Goal: Task Accomplishment & Management: Manage account settings

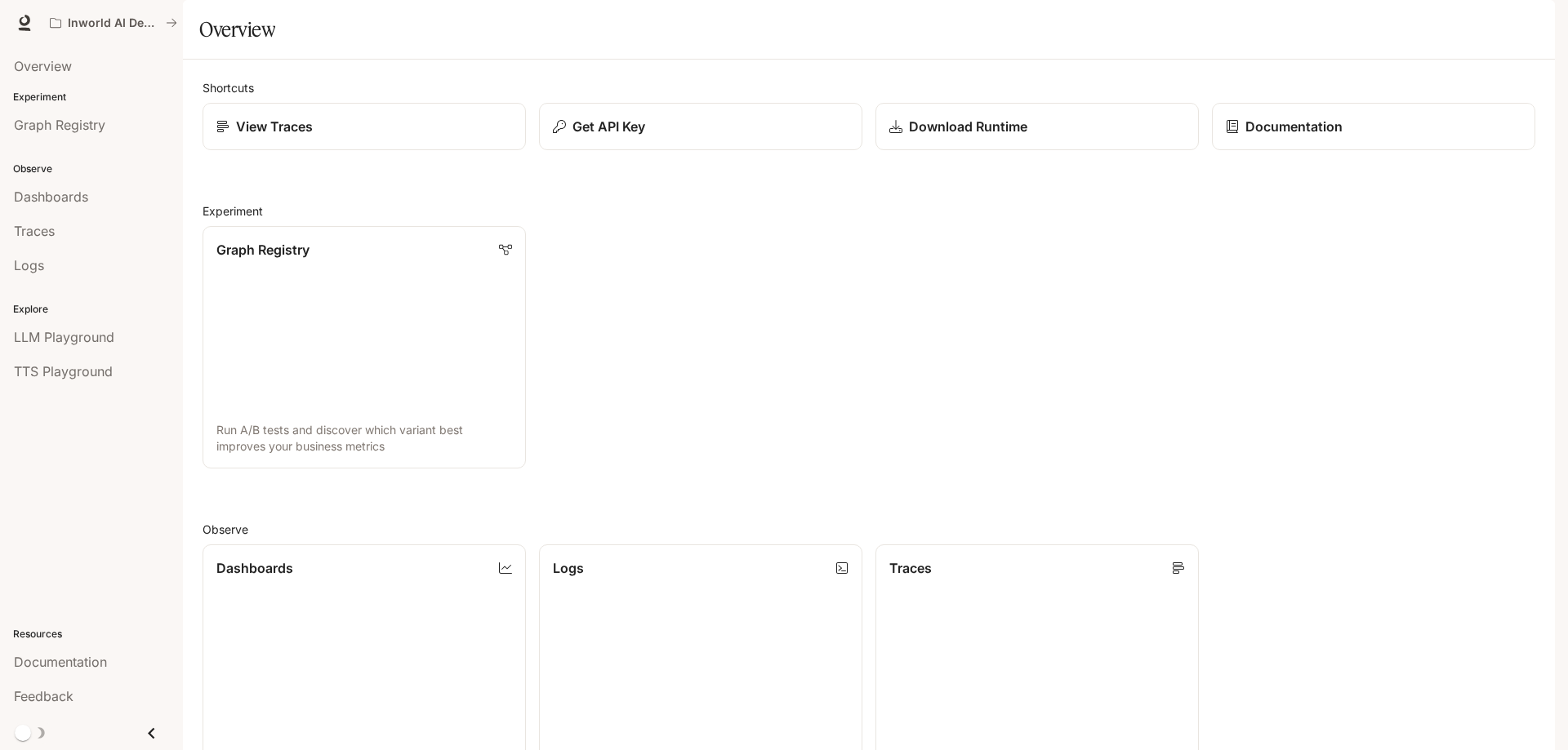
click at [1527, 11] on button "button" at bounding box center [1532, 22] width 33 height 33
click at [1351, 118] on span "Billing" at bounding box center [1430, 121] width 211 height 17
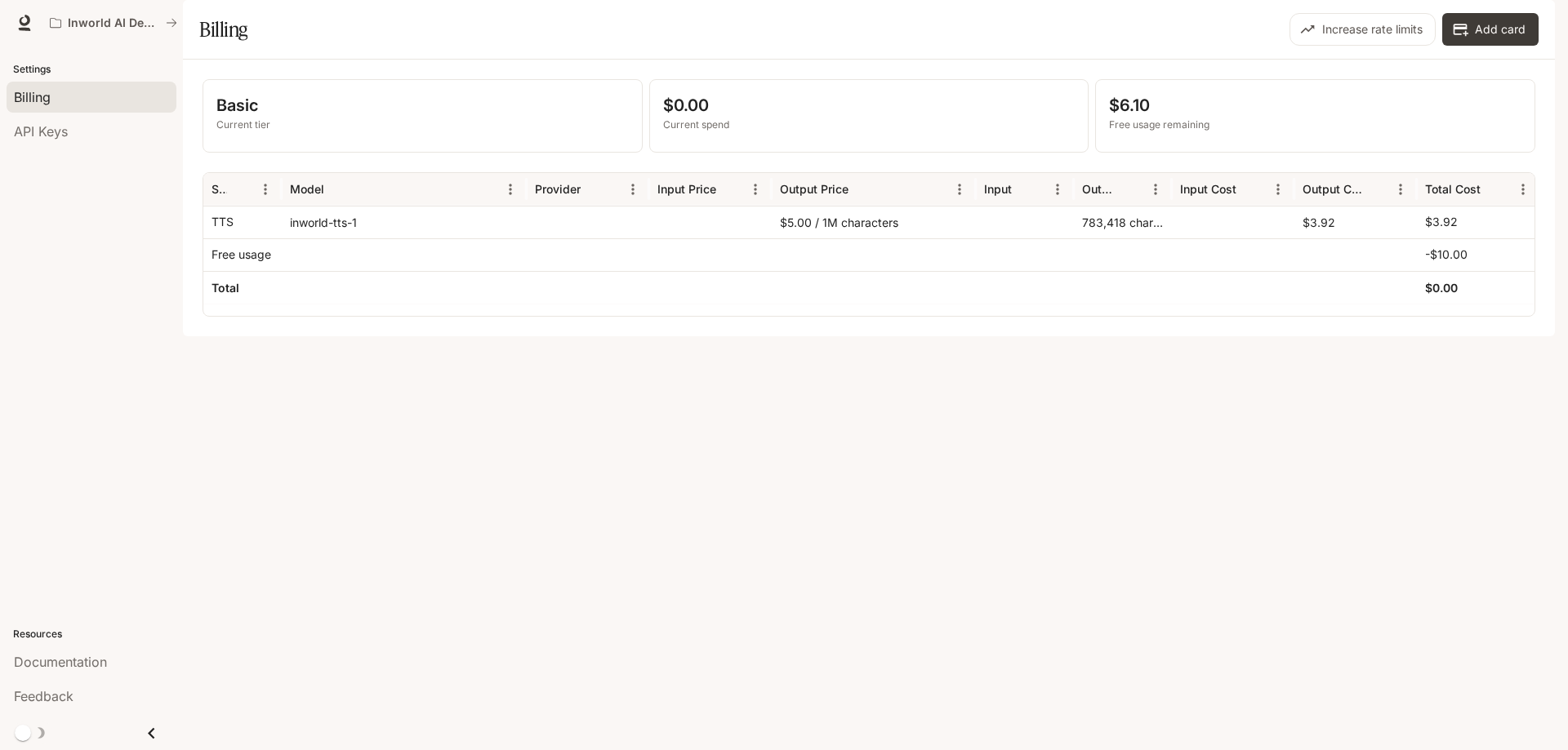
click at [867, 337] on div "Basic Current tier $0.00 Current spend $6.10 Free usage remaining Service Model…" at bounding box center [869, 198] width 1372 height 277
